Goal: Task Accomplishment & Management: Use online tool/utility

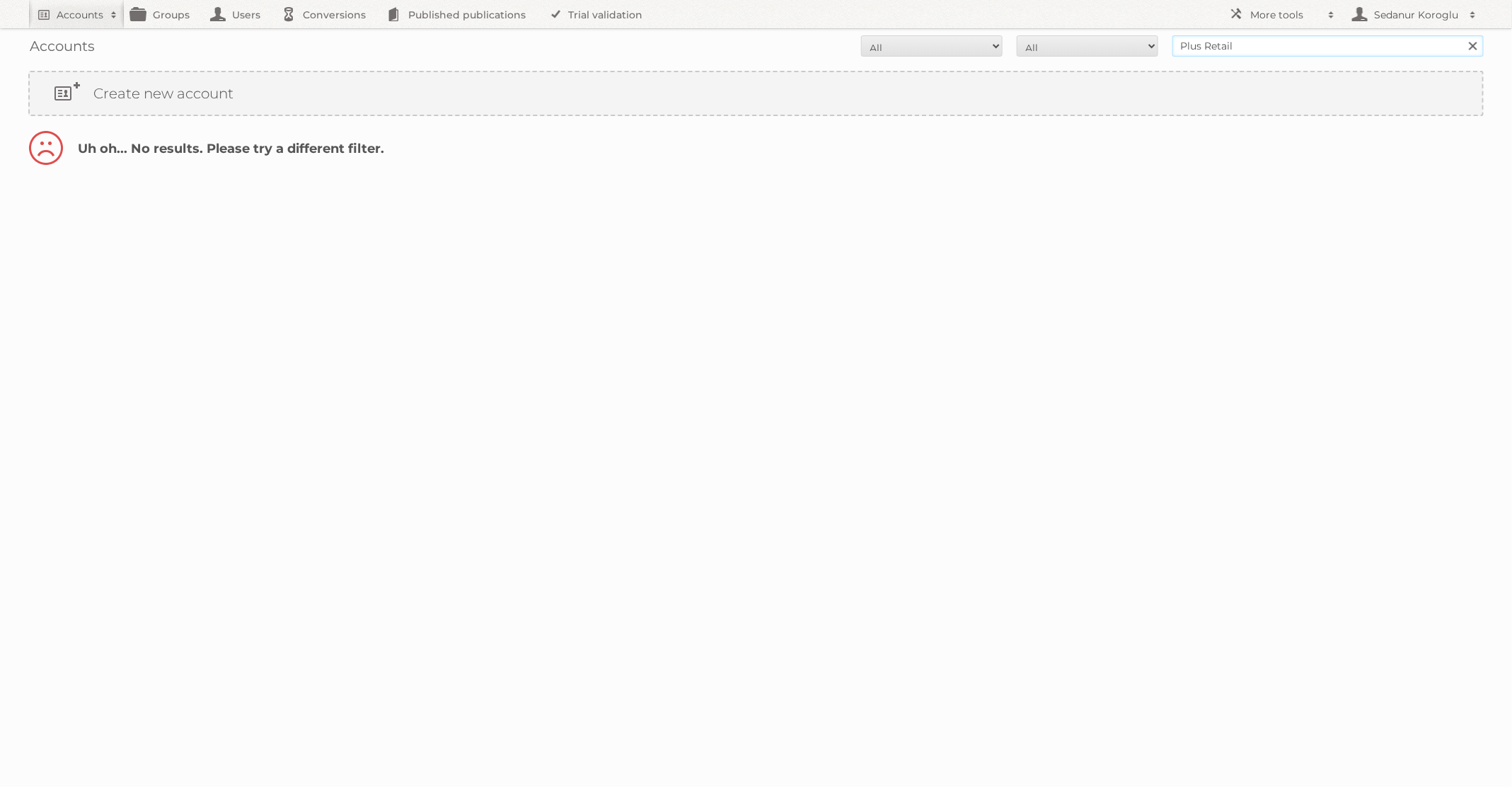
drag, startPoint x: 1280, startPoint y: 50, endPoint x: 1134, endPoint y: 50, distance: 146.0
click at [1134, 50] on form "All Active Expired Pending All Paid Trials Self service Plus Retail Search" at bounding box center [756, 46] width 1455 height 21
type input "dm drogerie"
click at [1462, 35] on input "Search" at bounding box center [1472, 46] width 21 height 21
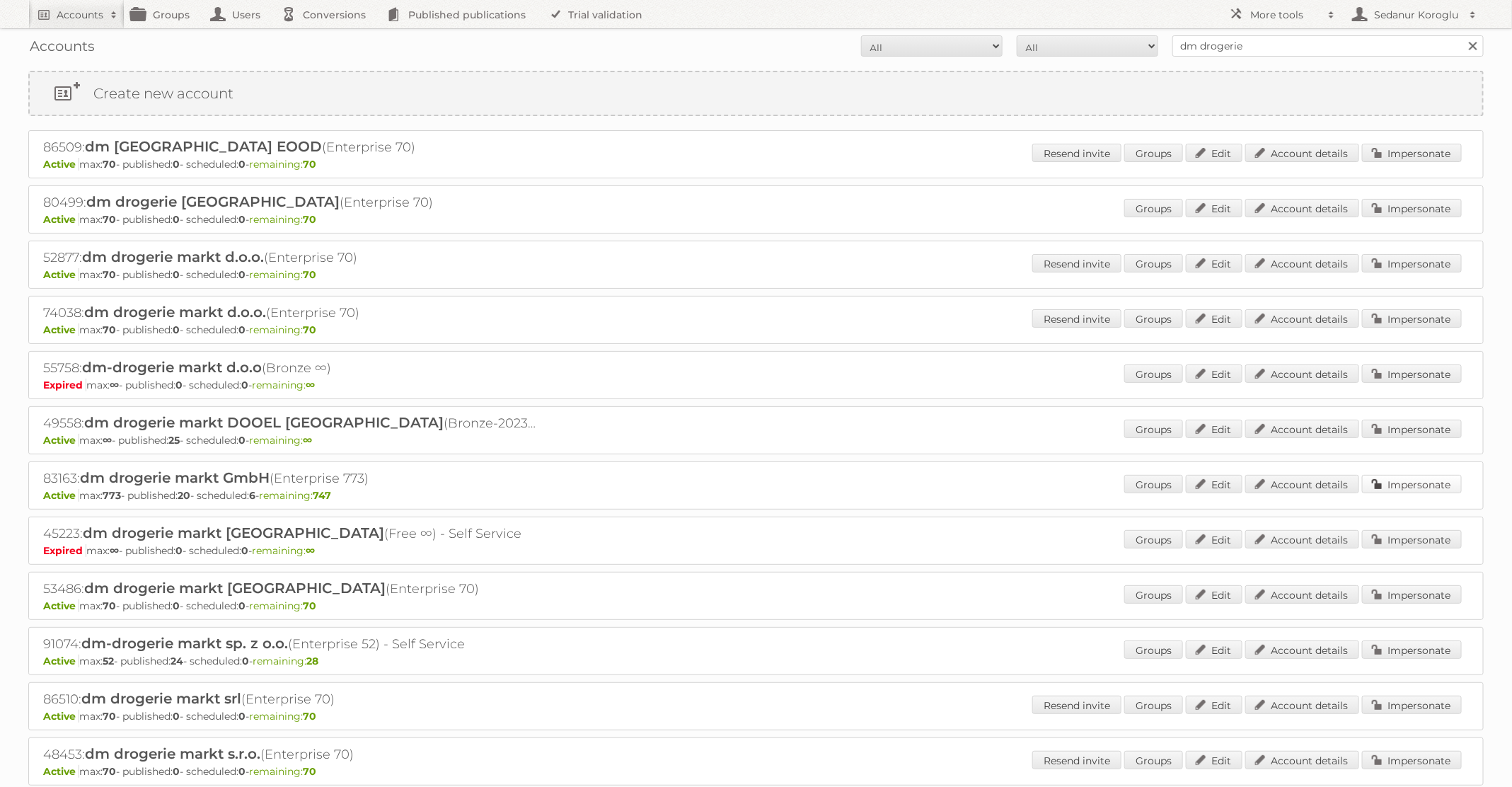
click at [1426, 476] on link "Impersonate" at bounding box center [1411, 484] width 100 height 18
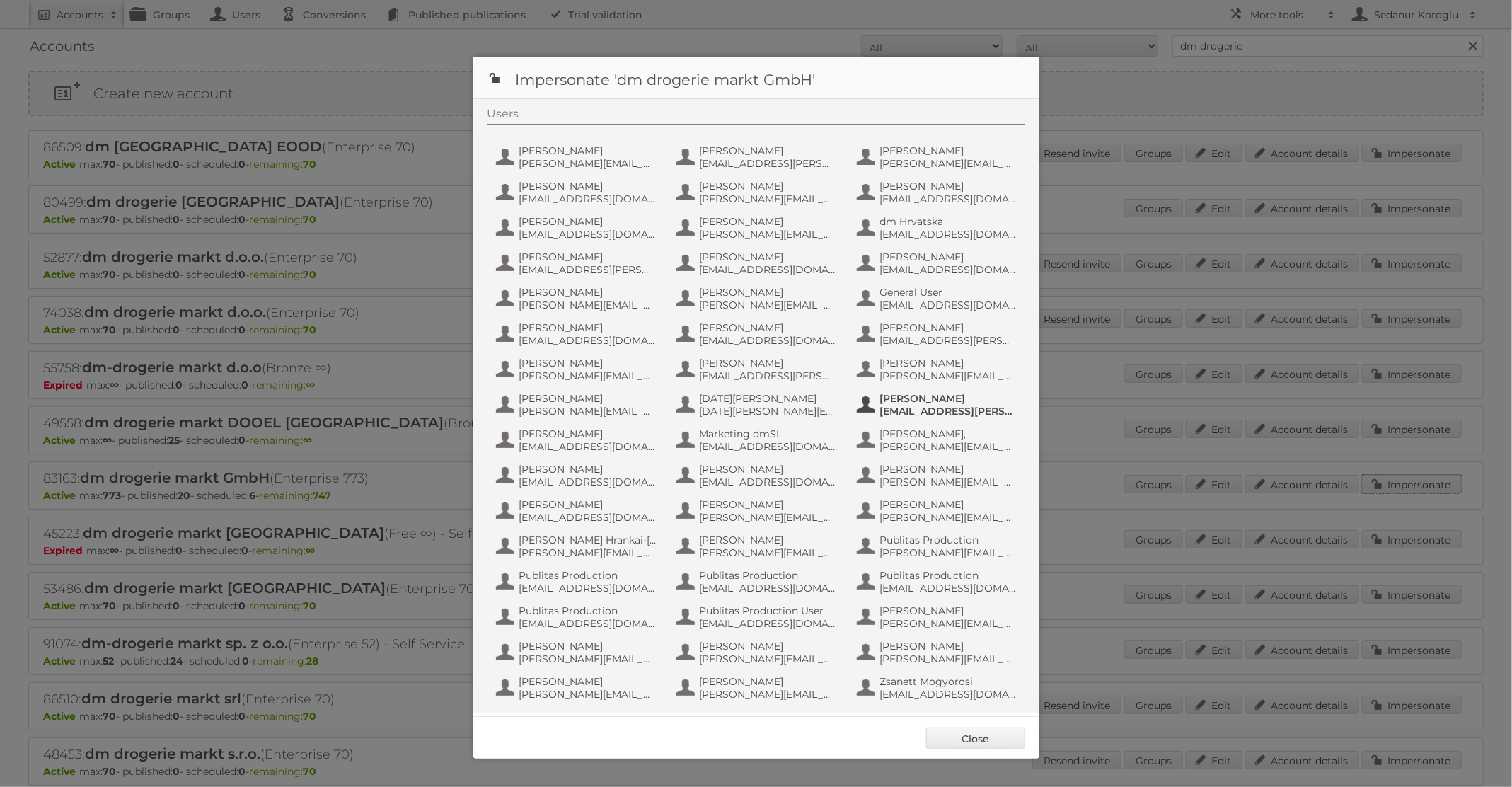
scroll to position [135, 0]
click at [630, 582] on span "fs+dmGmbH@publitas.com" at bounding box center [588, 585] width 137 height 13
